Goal: Submit feedback/report problem

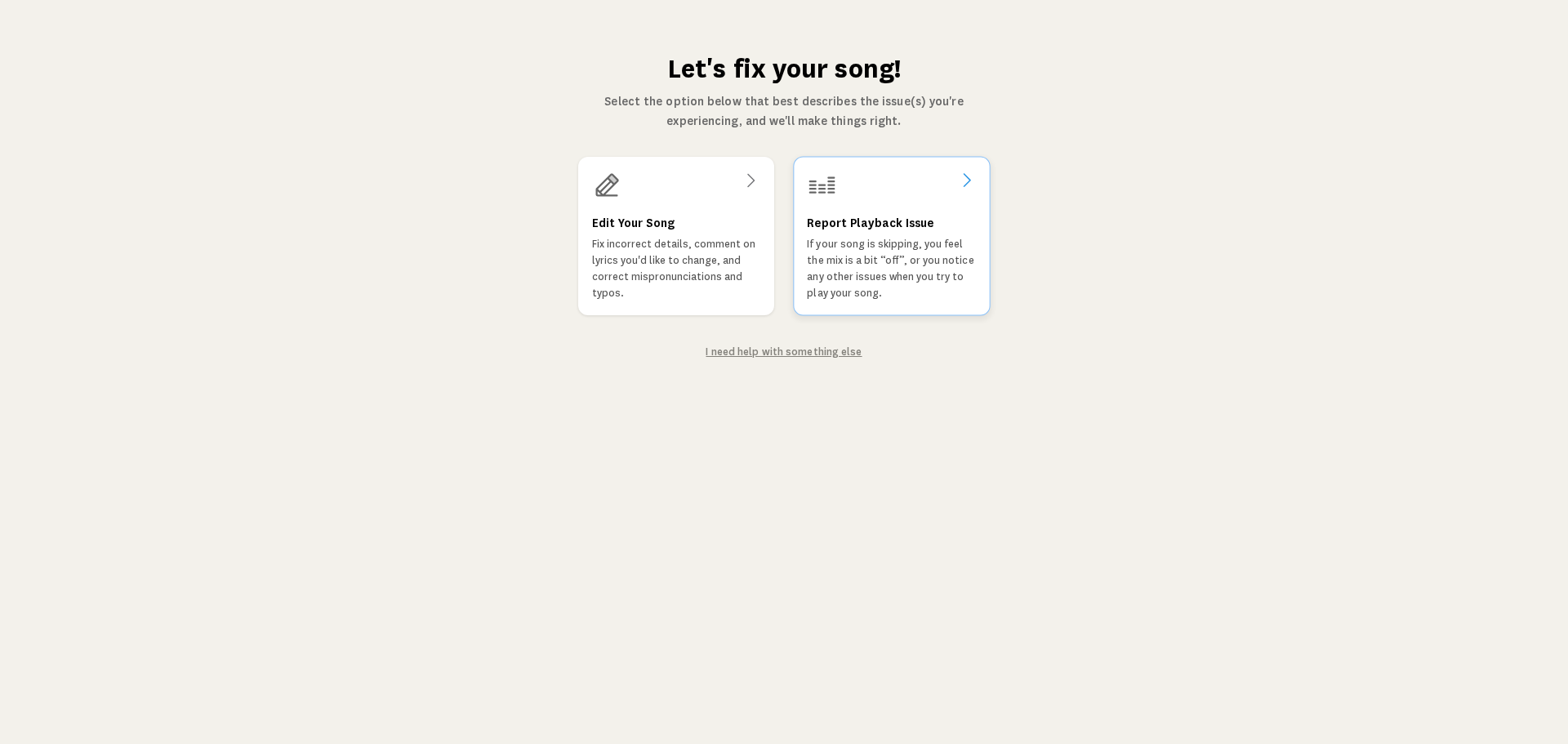
click at [949, 182] on div at bounding box center [892, 185] width 169 height 29
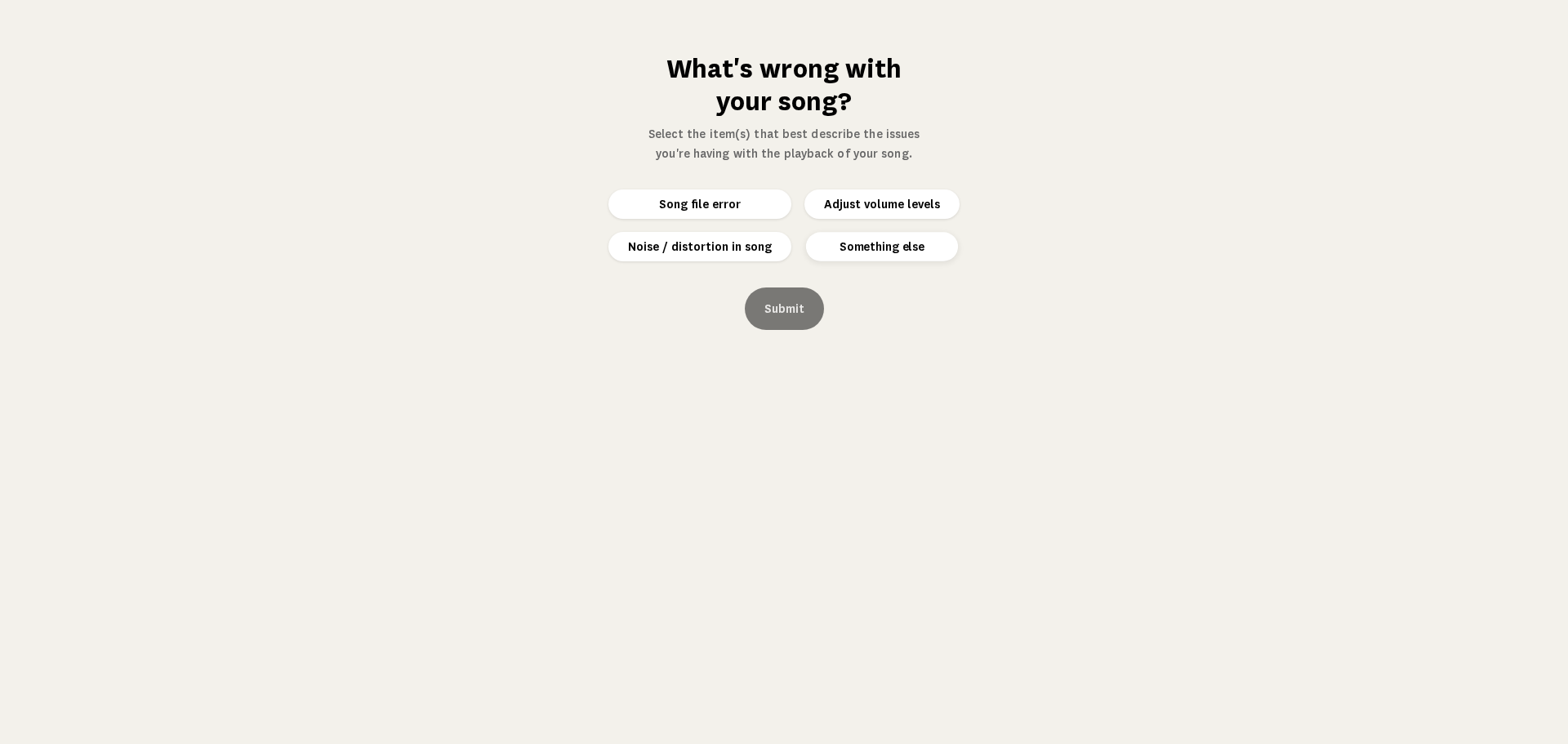
click at [881, 253] on button "Something else" at bounding box center [882, 246] width 152 height 28
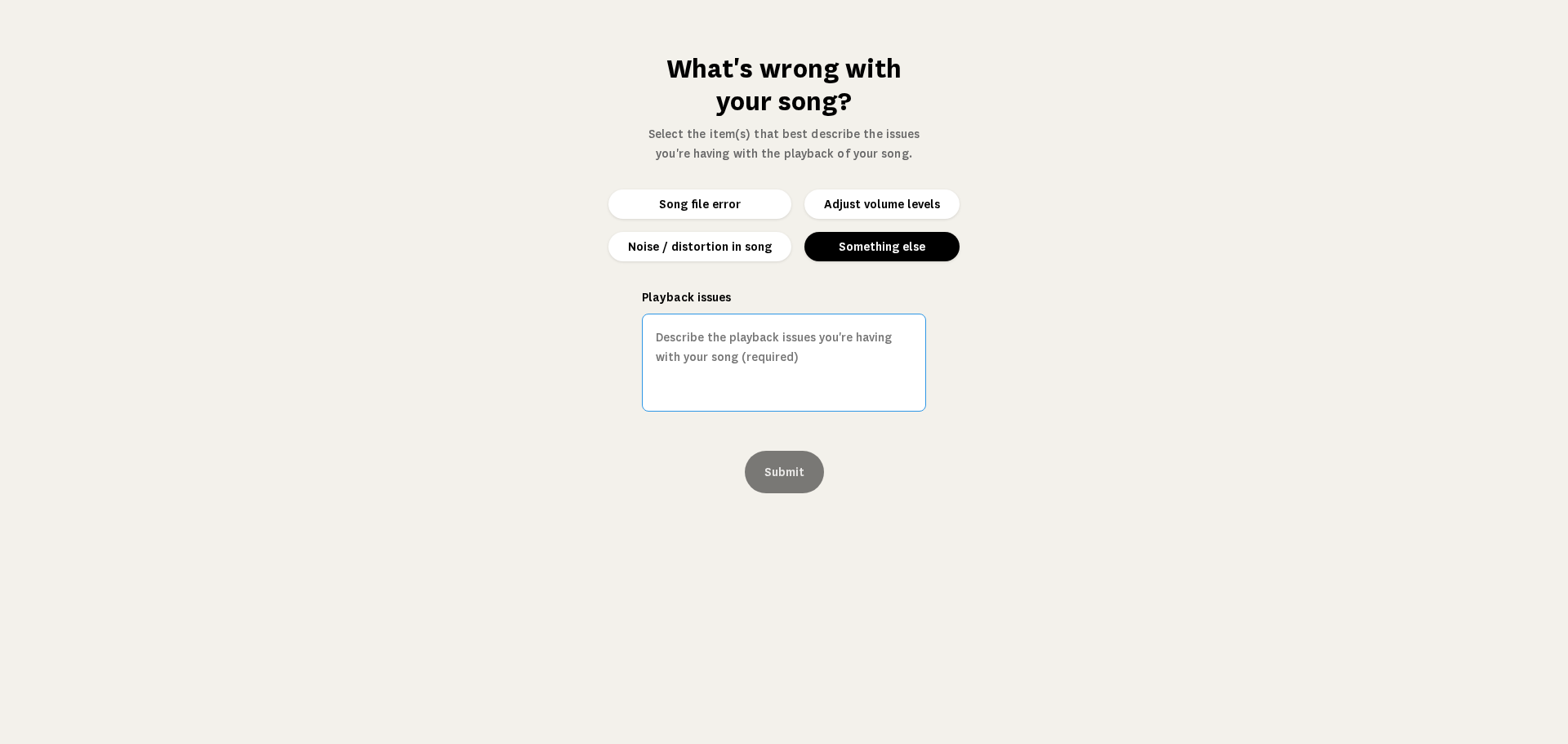
click at [780, 336] on textarea "Playback issues" at bounding box center [784, 363] width 285 height 98
type textarea "There are no words playing with the music."
